Goal: Find specific page/section

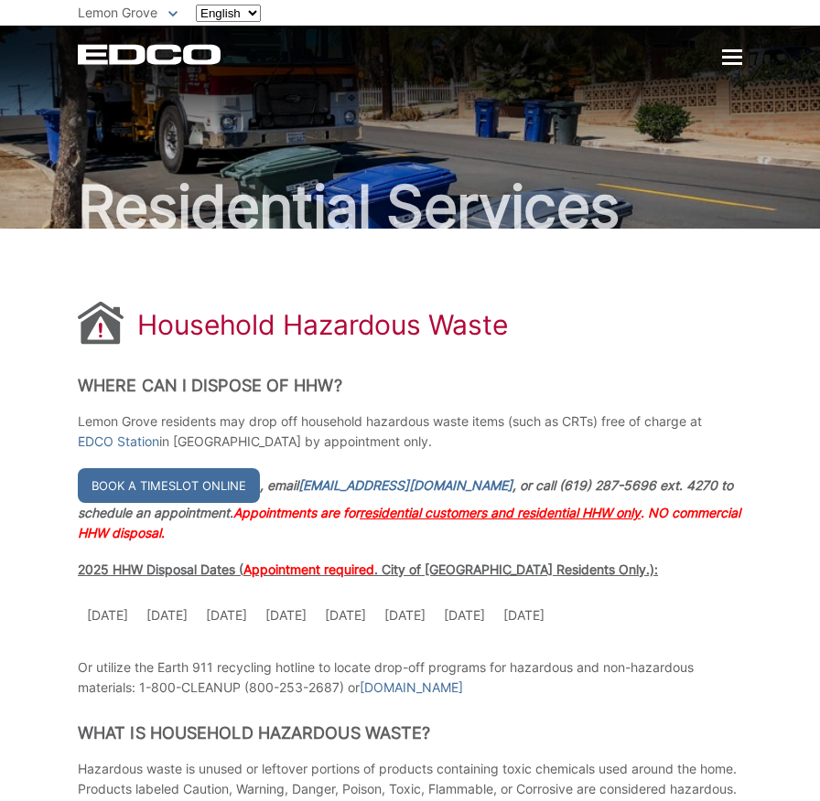
click at [136, 16] on span "Lemon Grove" at bounding box center [118, 13] width 80 height 16
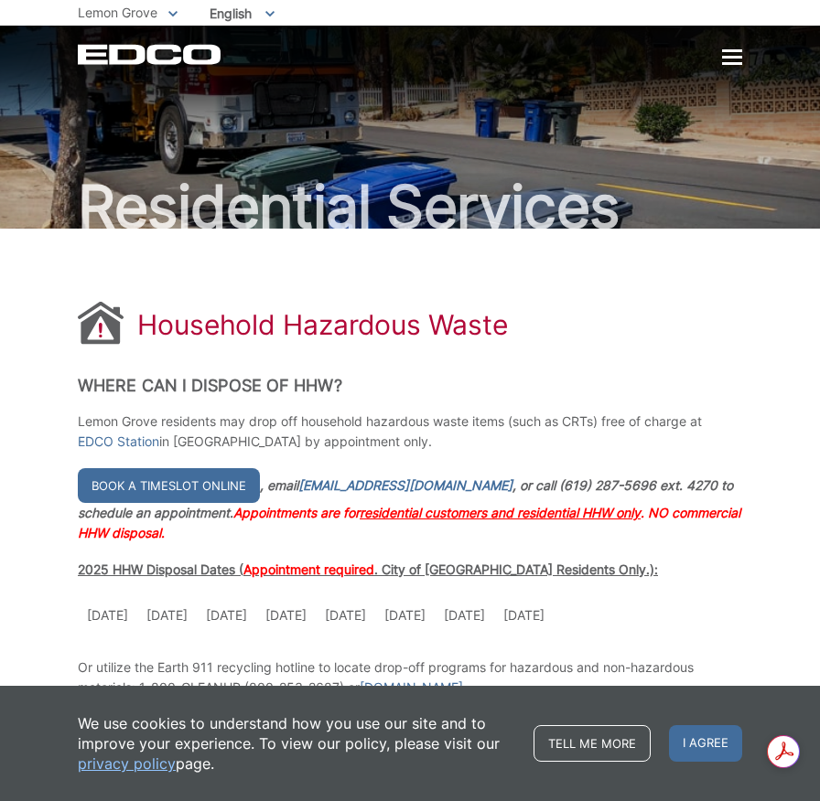
click at [168, 13] on icon at bounding box center [172, 14] width 9 height 6
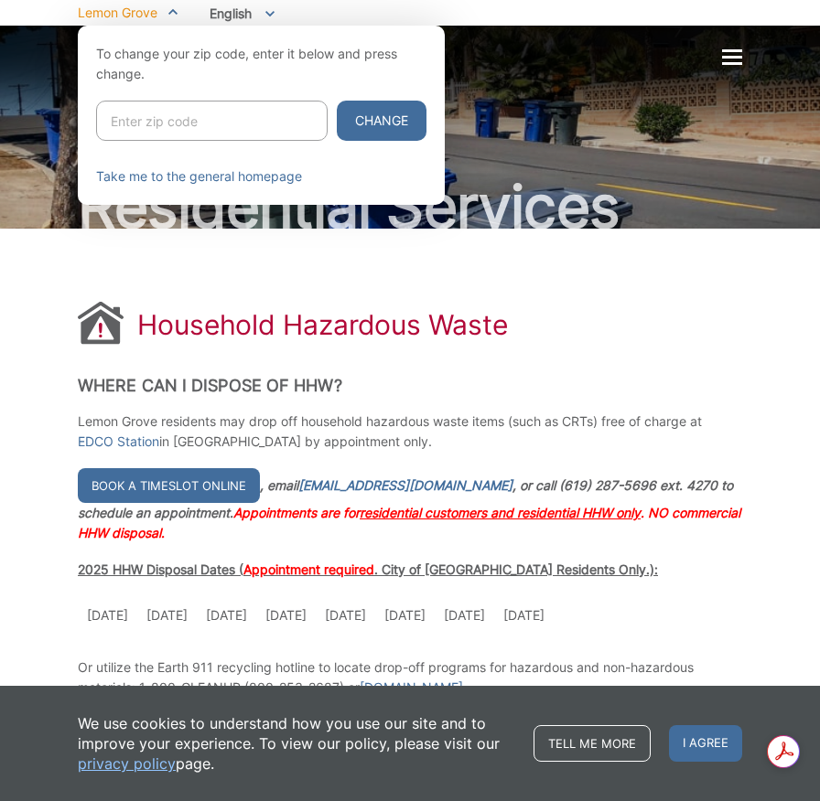
click at [185, 110] on input "Enter zip code" at bounding box center [211, 121] width 231 height 40
type input "91977"
click at [337, 101] on button "Change" at bounding box center [382, 121] width 90 height 40
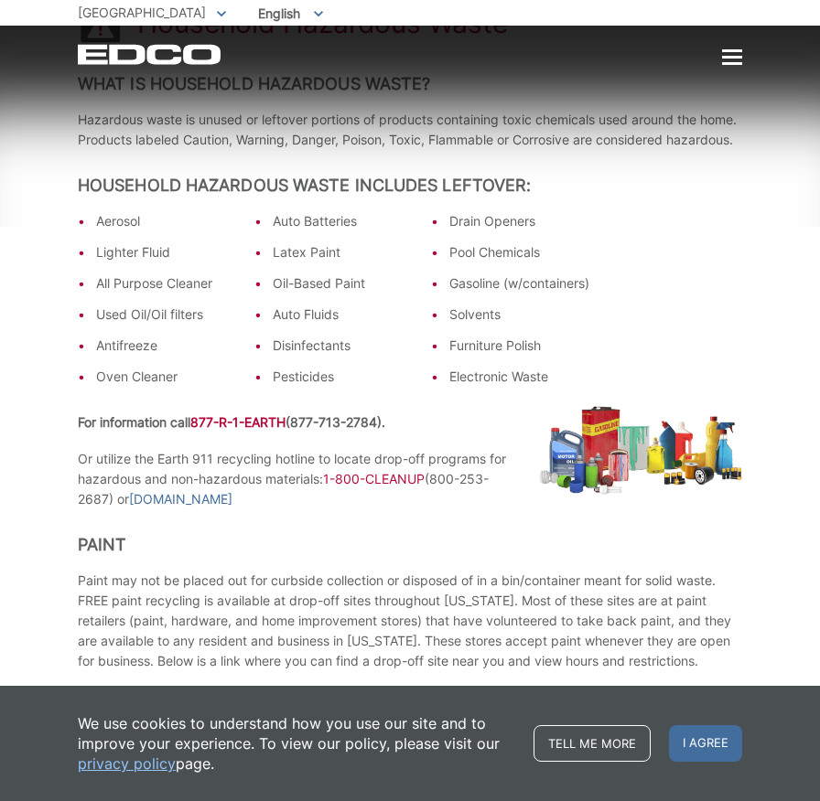
scroll to position [366, 0]
